Goal: Information Seeking & Learning: Learn about a topic

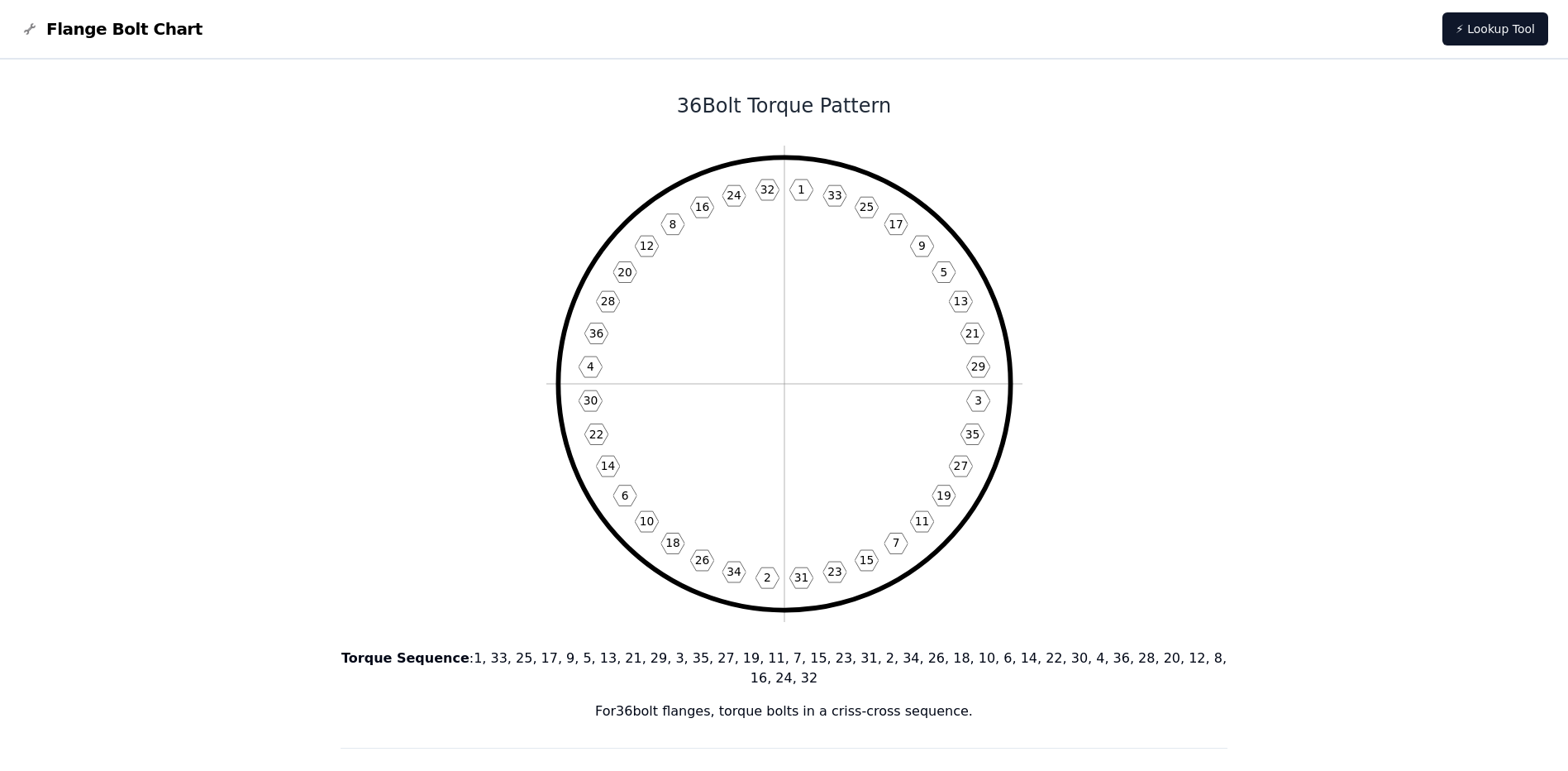
click at [87, 28] on span "Flange Bolt Chart" at bounding box center [124, 29] width 156 height 24
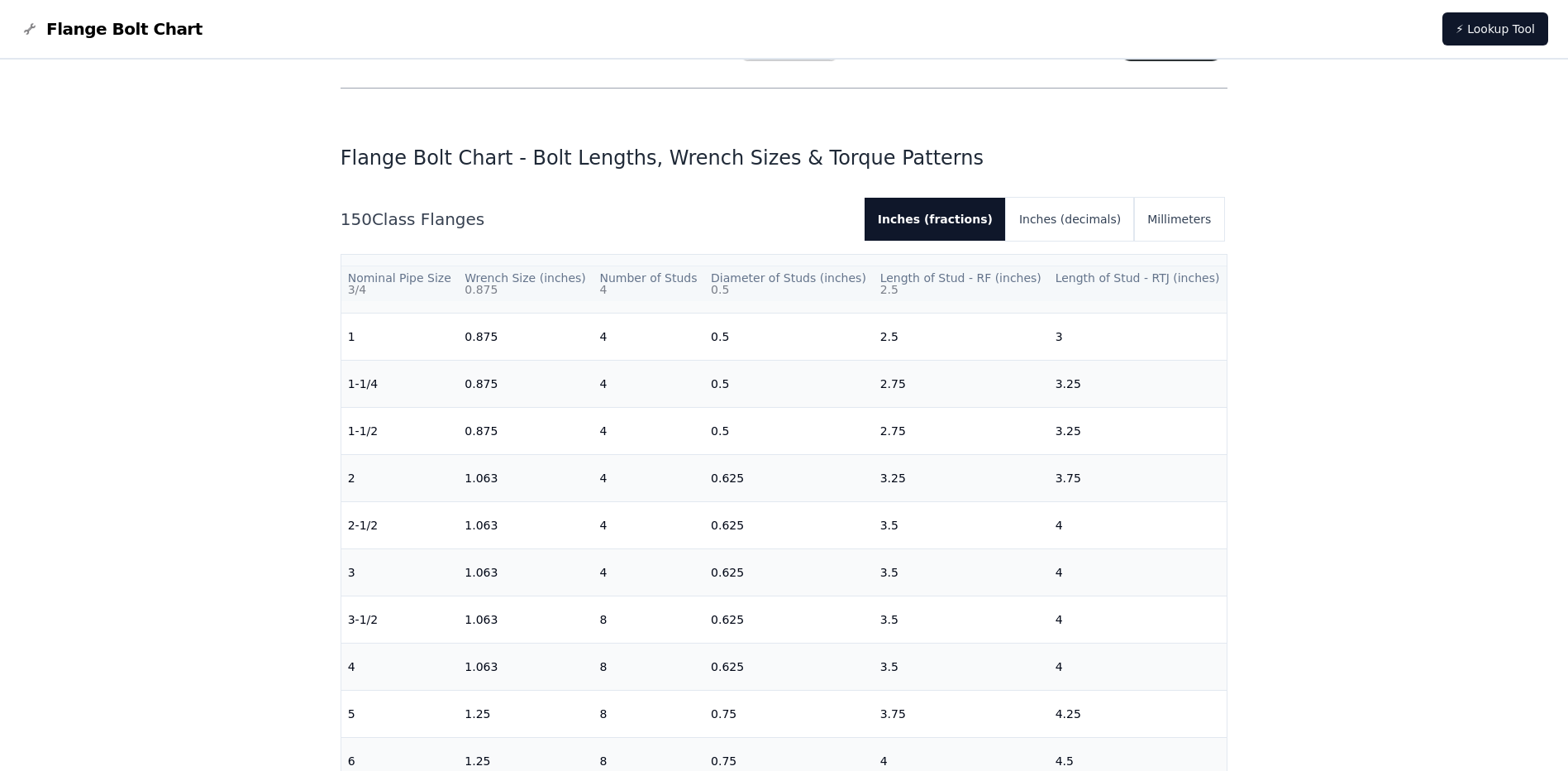
scroll to position [166, 0]
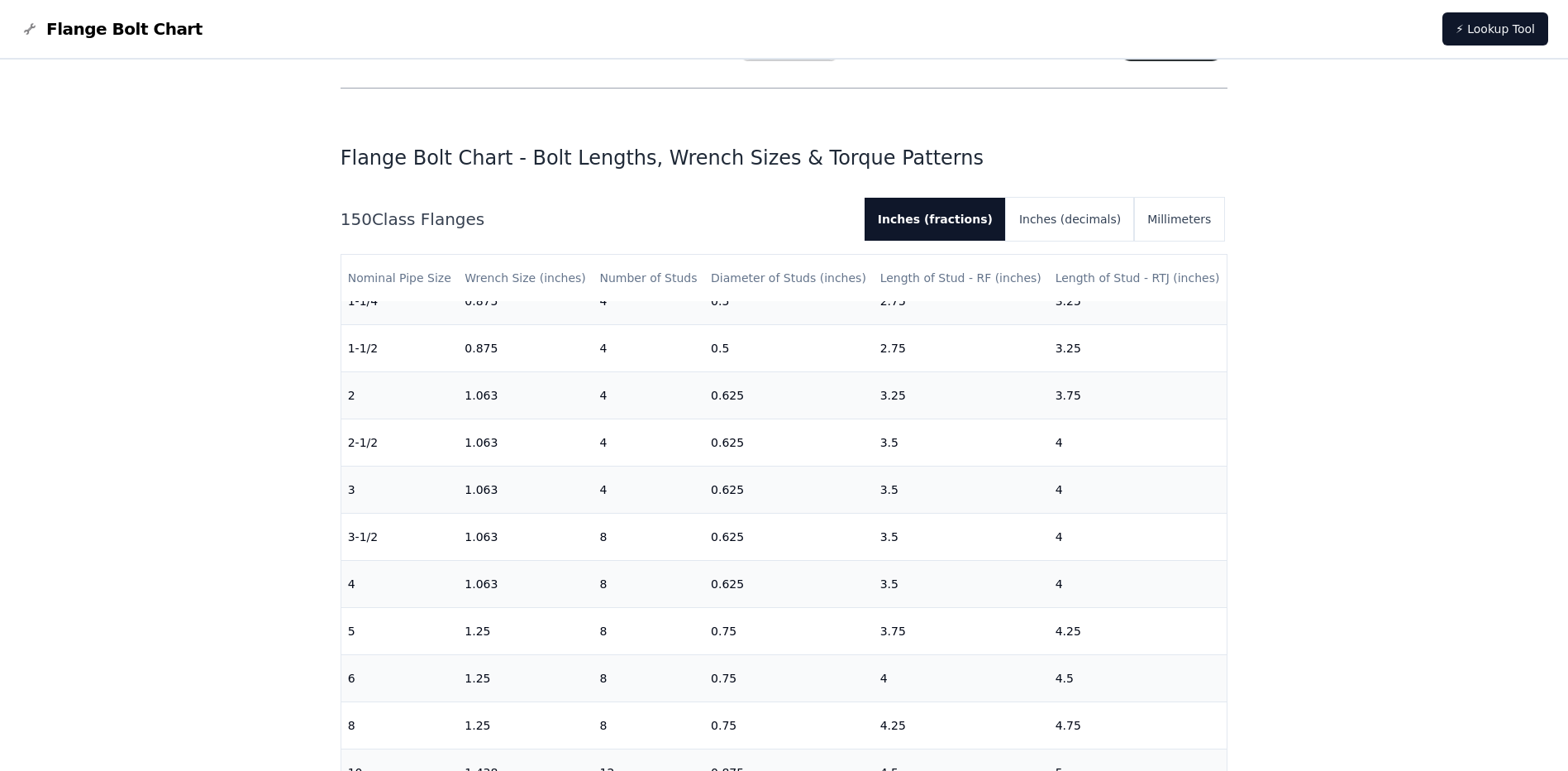
click at [1227, 214] on div "150 Class Flanges Inches (fractions) Inches (decimals) Millimeters" at bounding box center [784, 219] width 888 height 43
click at [1207, 217] on button "Millimeters" at bounding box center [1179, 219] width 90 height 43
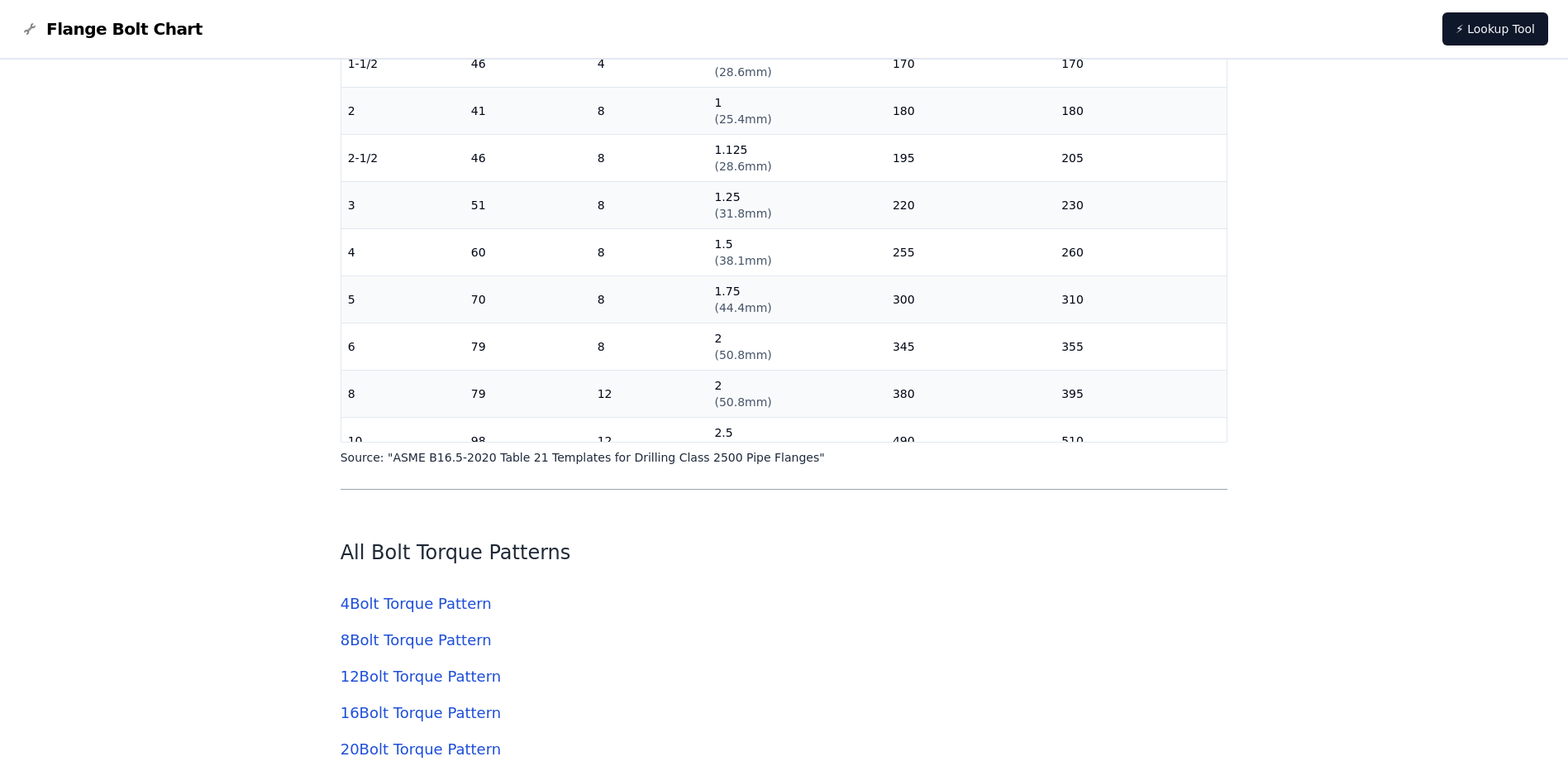
scroll to position [4881, 0]
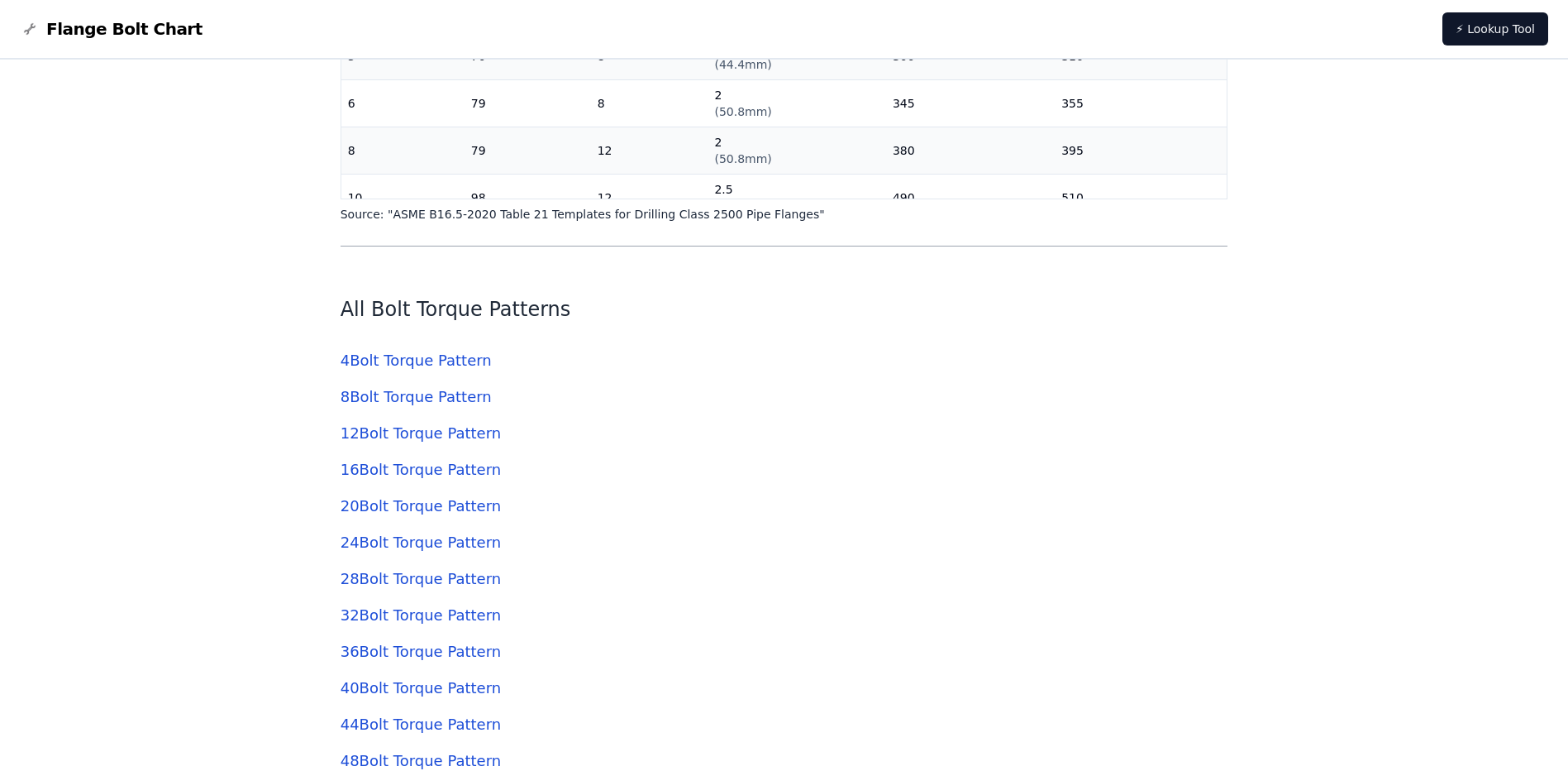
click at [403, 611] on link "32 Bolt Torque Pattern" at bounding box center [420, 615] width 160 height 18
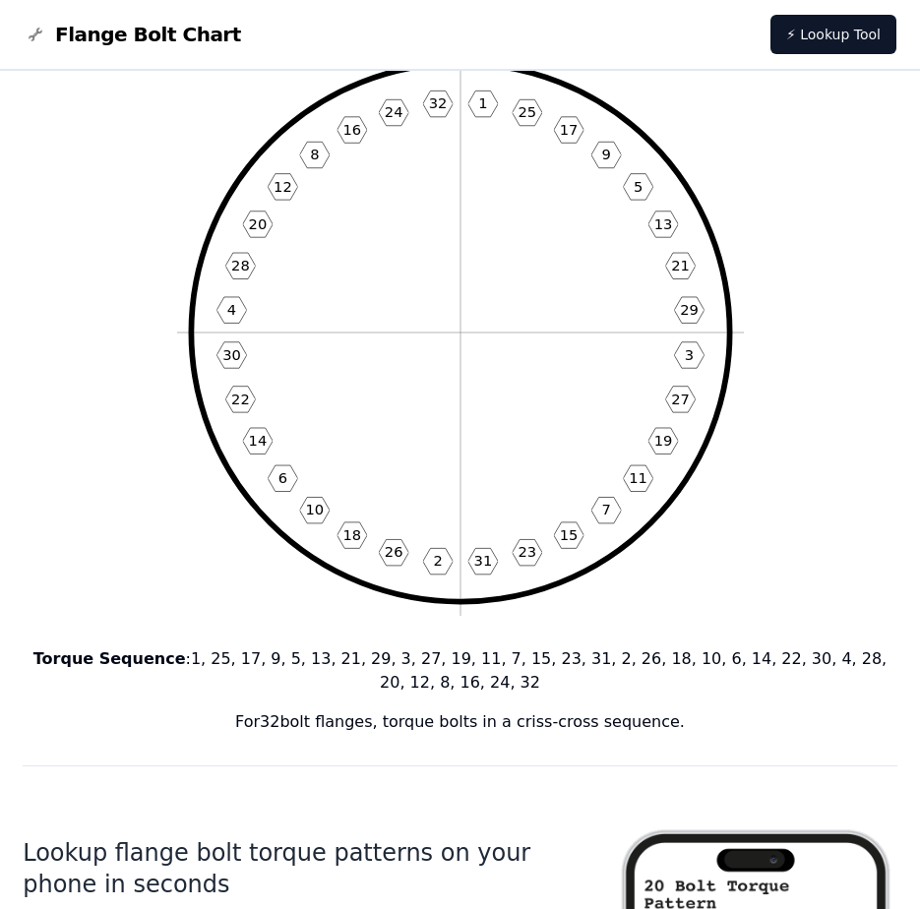
scroll to position [295, 0]
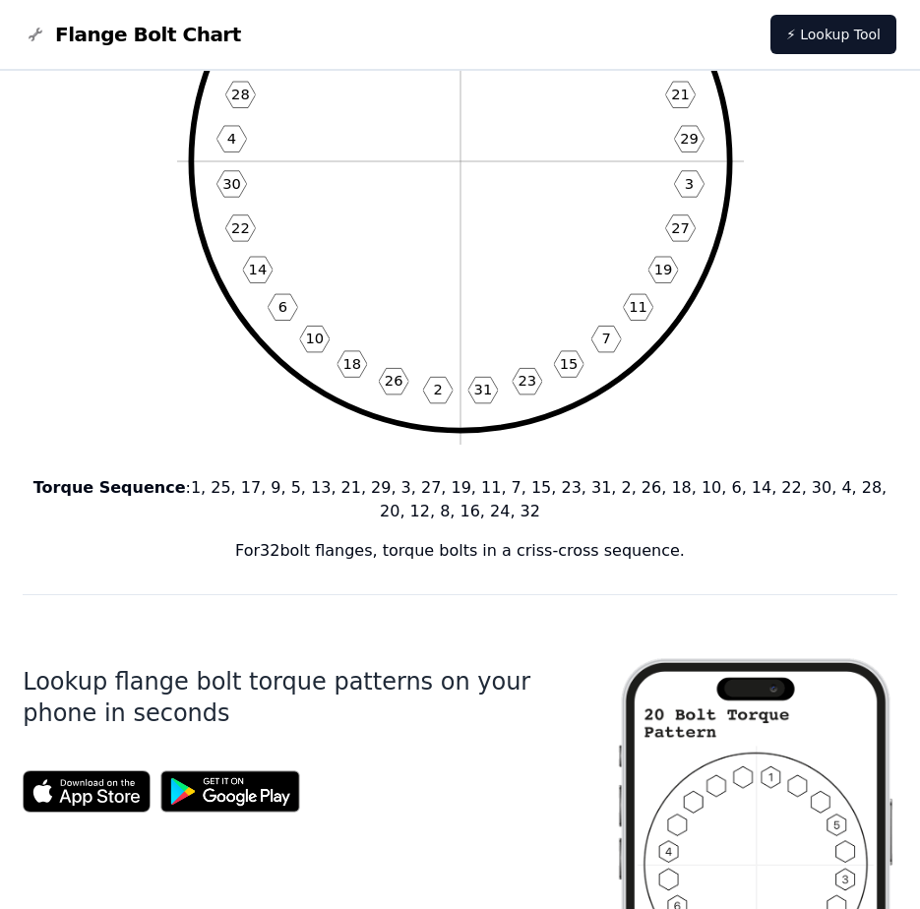
scroll to position [5805, 0]
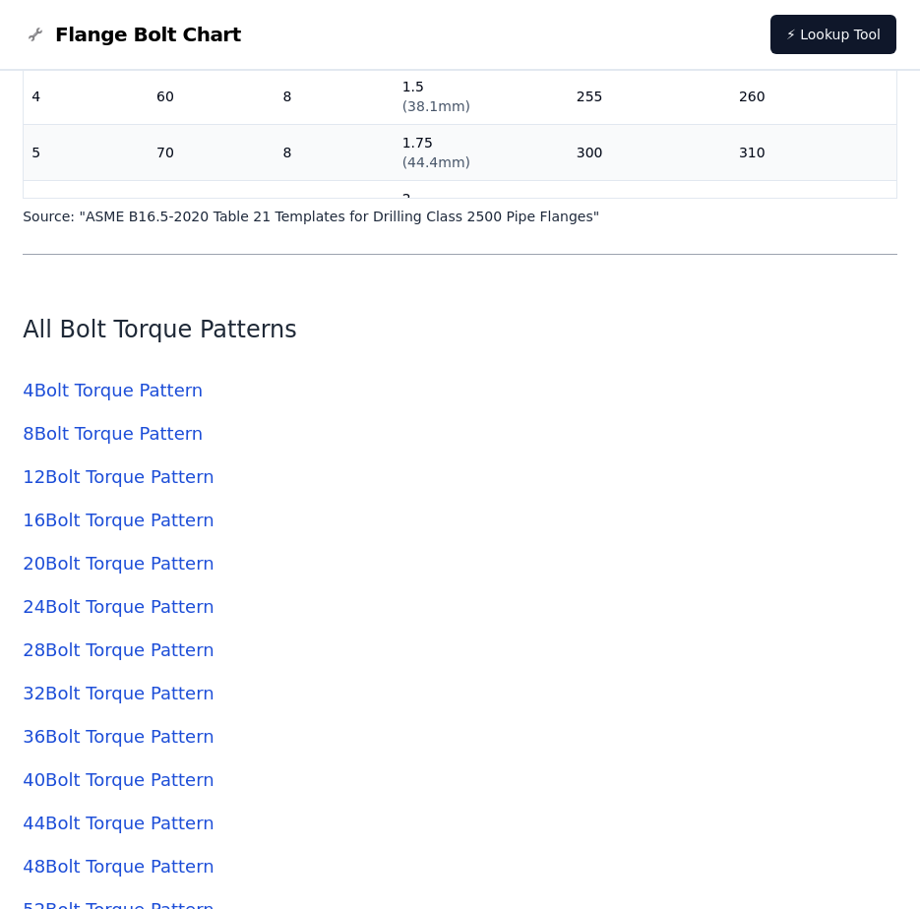
click at [127, 742] on link "36 Bolt Torque Pattern" at bounding box center [118, 736] width 191 height 21
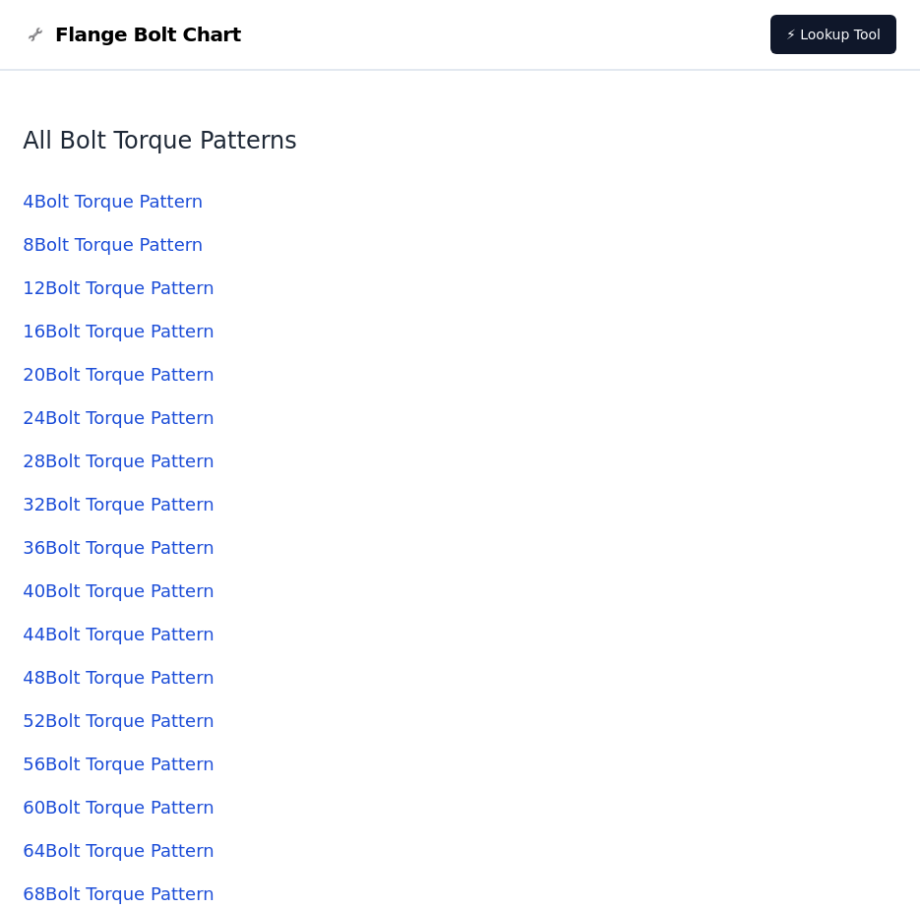
scroll to position [6001, 0]
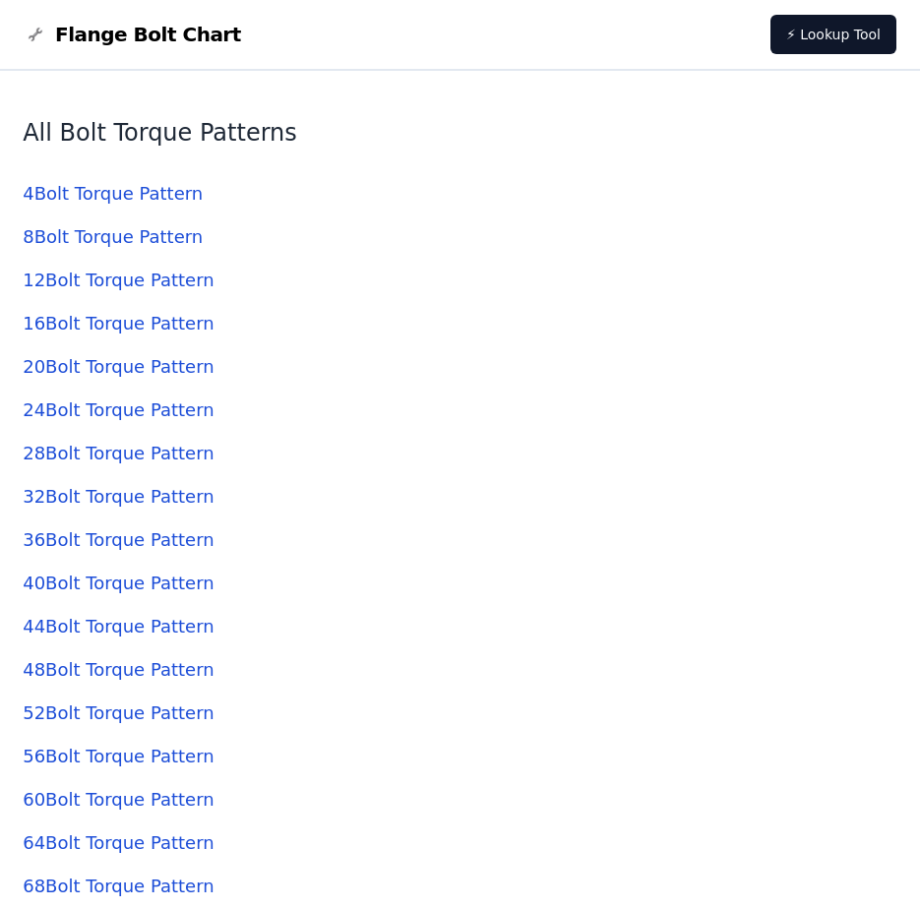
click at [118, 665] on link "48 Bolt Torque Pattern" at bounding box center [118, 669] width 191 height 21
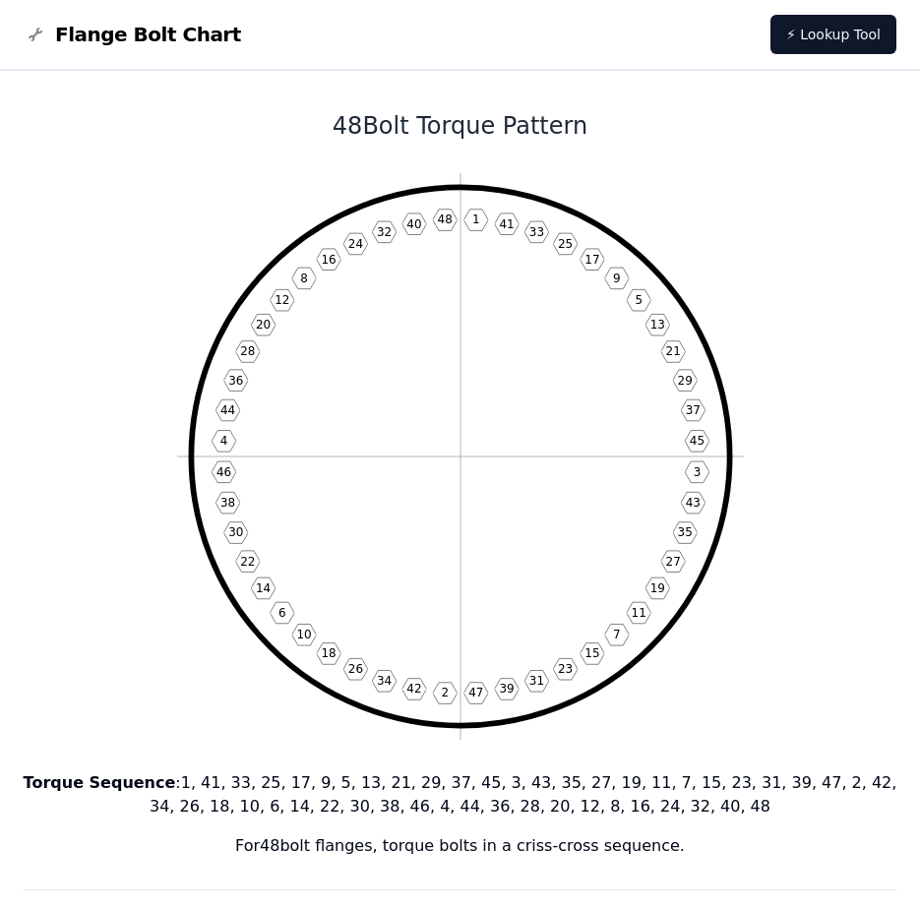
scroll to position [6001, 0]
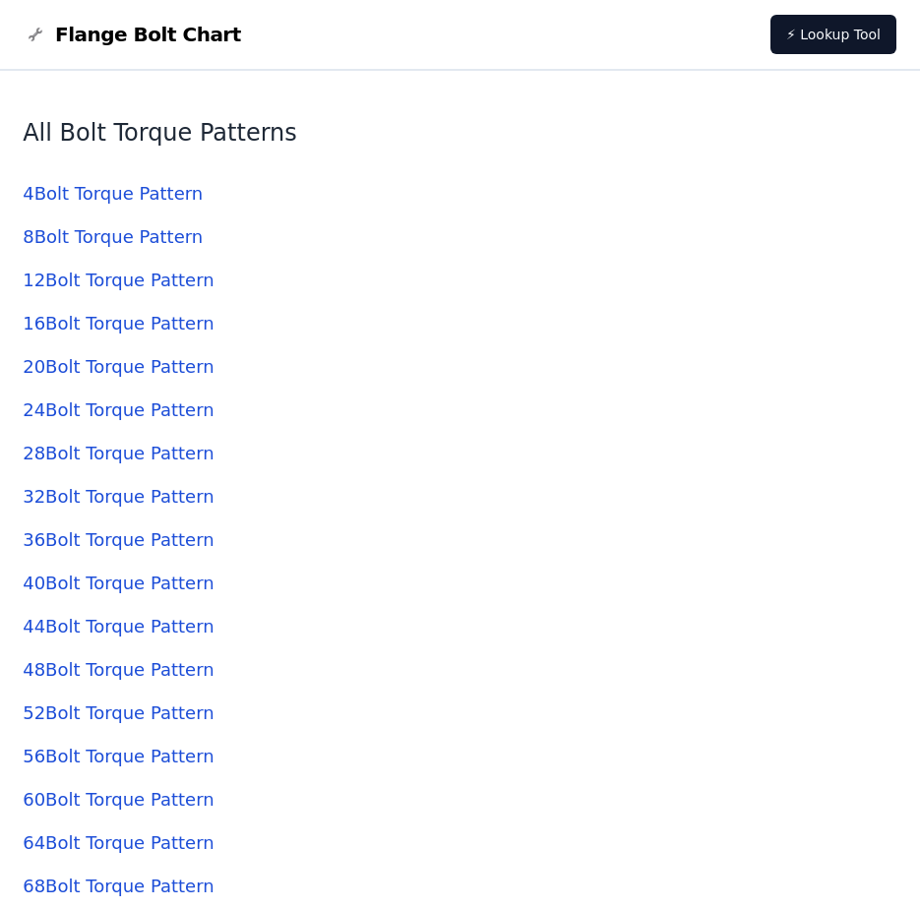
click at [91, 489] on link "32 Bolt Torque Pattern" at bounding box center [118, 496] width 191 height 21
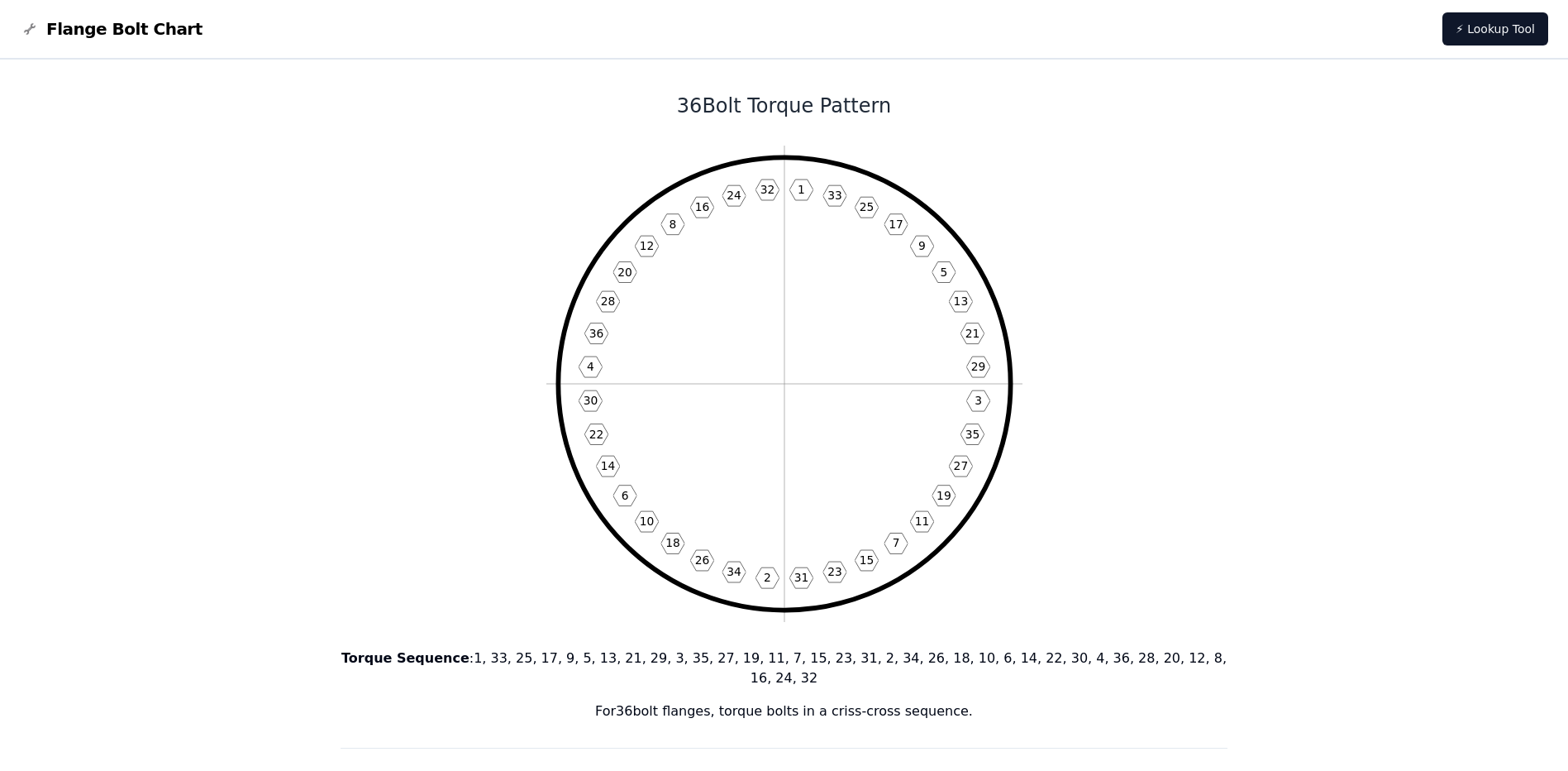
click at [799, 220] on icon "1 33 25 17 9 5 13 21 29 3 35 27 19 11 7 15 23 31 2 34 26 18 10 6 14 22 30 4 36 …" at bounding box center [784, 383] width 476 height 477
drag, startPoint x: 800, startPoint y: 220, endPoint x: 1155, endPoint y: 390, distance: 393.6
drag, startPoint x: 915, startPoint y: 131, endPoint x: 1300, endPoint y: 325, distance: 431.1
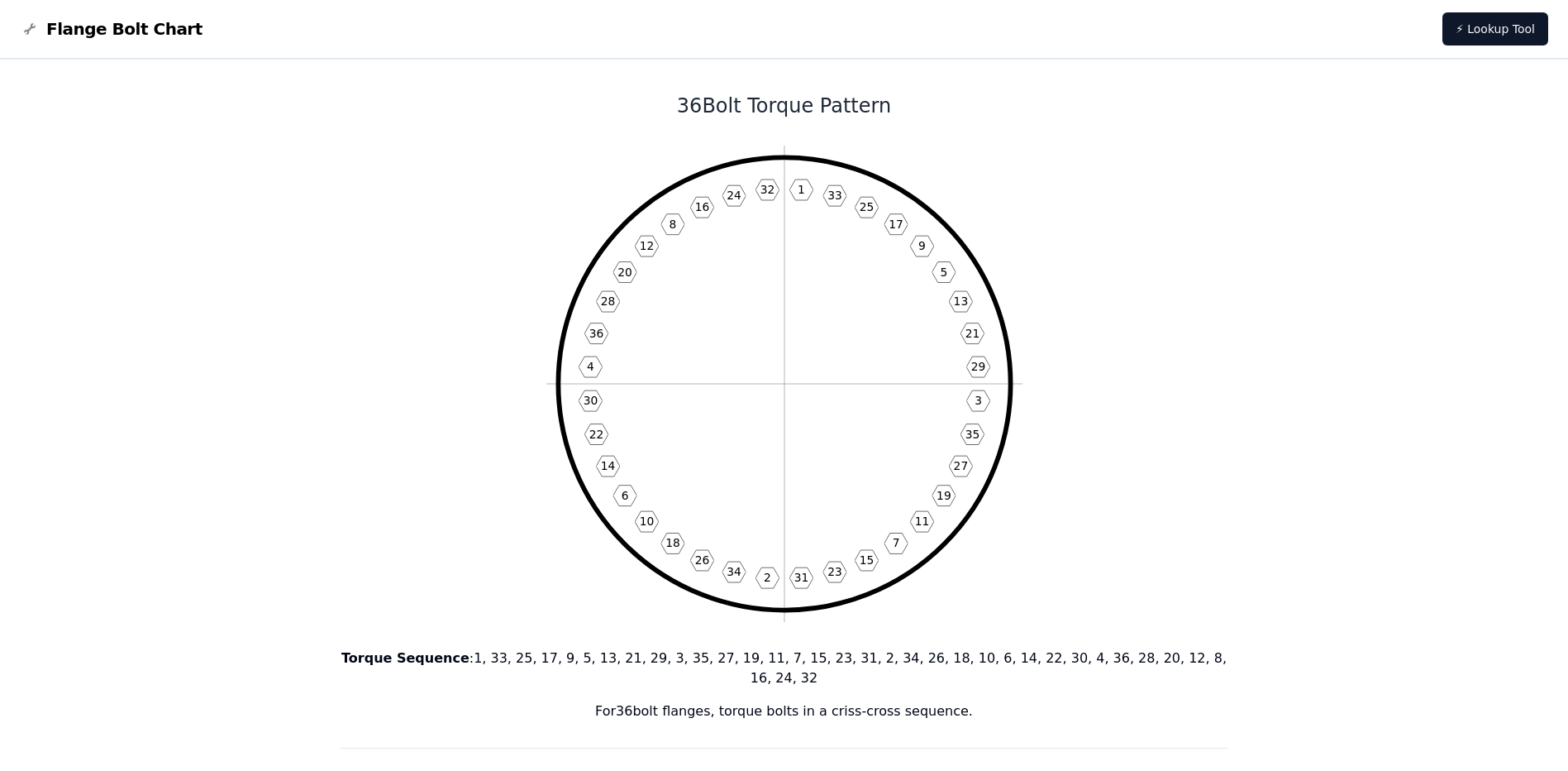
click at [899, 425] on icon "1 33 25 17 9 5 13 21 29 3 35 27 19 11 7 15 23 31 2 34 26 18 10 6 14 22 30 4 36 …" at bounding box center [784, 383] width 476 height 477
drag, startPoint x: 978, startPoint y: 470, endPoint x: 756, endPoint y: 425, distance: 226.5
click at [756, 425] on icon "1 33 25 17 9 5 13 21 29 3 35 27 19 11 7 15 23 31 2 34 26 18 10 6 14 22 30 4 36 …" at bounding box center [784, 383] width 476 height 477
